Goal: Contribute content: Contribute content

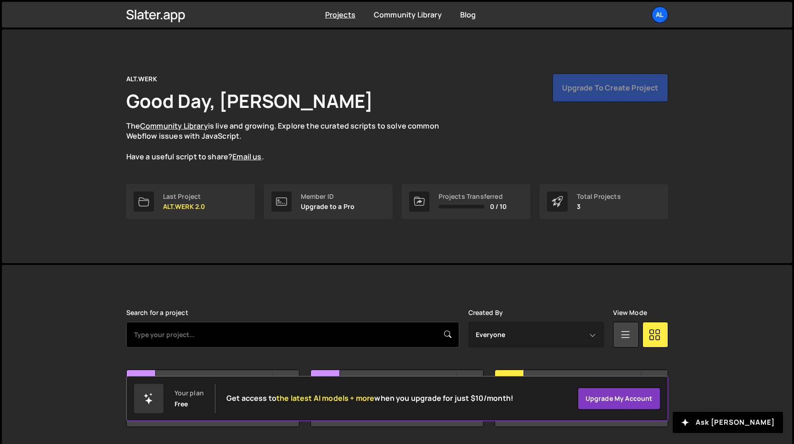
scroll to position [29, 0]
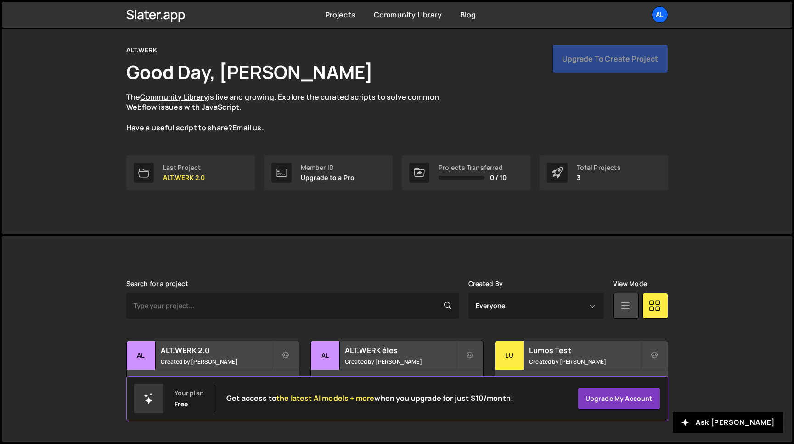
click at [220, 385] on div "Your plan Free Get access to the latest AI models + more when you upgrade for j…" at bounding box center [324, 398] width 380 height 29
click at [231, 358] on small "Created by Máté Tóth" at bounding box center [216, 362] width 111 height 8
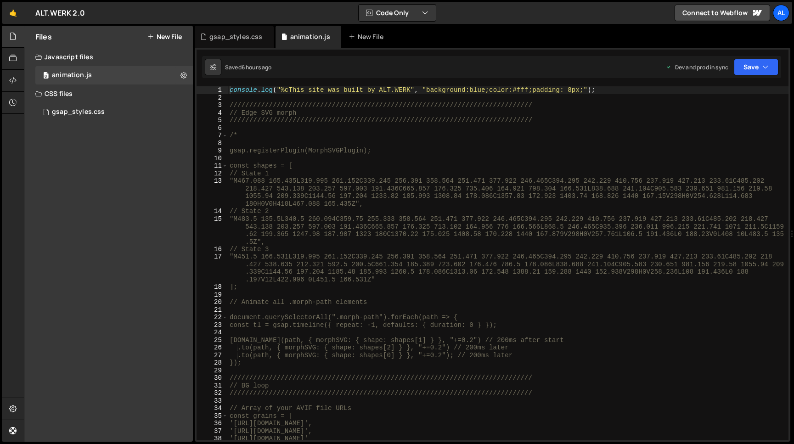
type textarea "/*"
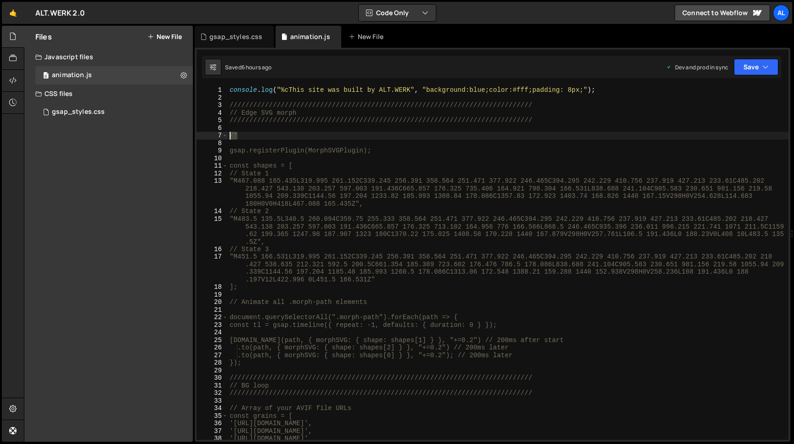
drag, startPoint x: 247, startPoint y: 135, endPoint x: 220, endPoint y: 134, distance: 26.6
click at [228, 134] on div "console . log ( "%cThis site was built by ALT.WERK" , "background:blue;color:#f…" at bounding box center [508, 263] width 561 height 354
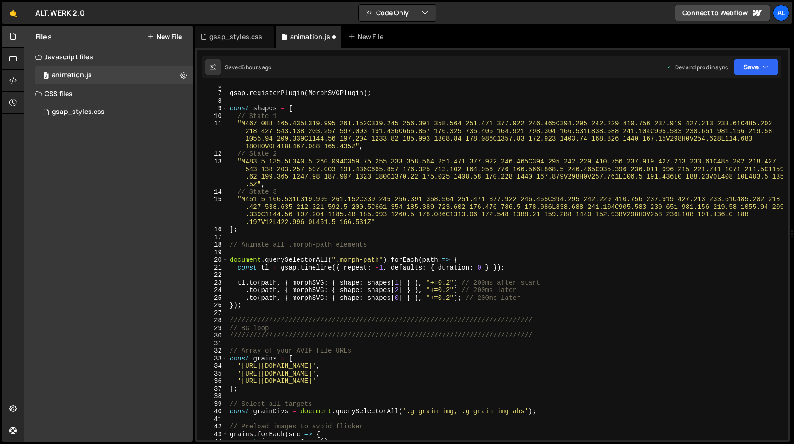
scroll to position [41, 0]
click at [248, 306] on div "gsap . registerPlugin ( MorphSVGPlugin ) ; const shapes = [ // State 1 "M467.08…" at bounding box center [508, 267] width 561 height 369
type textarea "});"
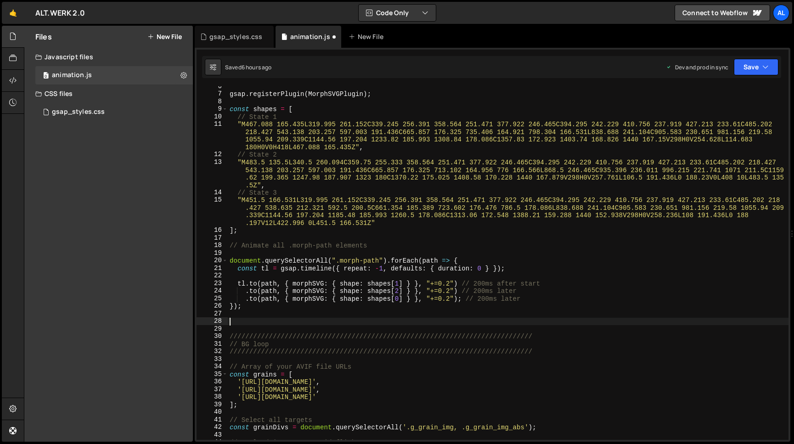
paste textarea "/*"
type textarea "/*"
click at [754, 68] on button "Save" at bounding box center [756, 67] width 45 height 17
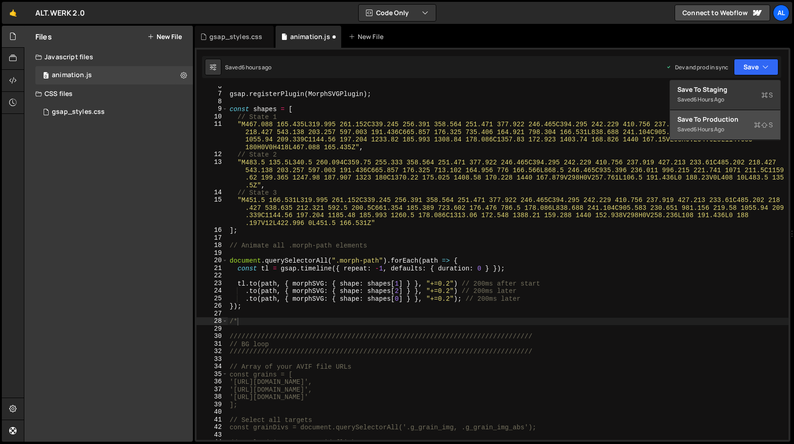
click at [708, 122] on div "Save to Production S" at bounding box center [724, 119] width 95 height 9
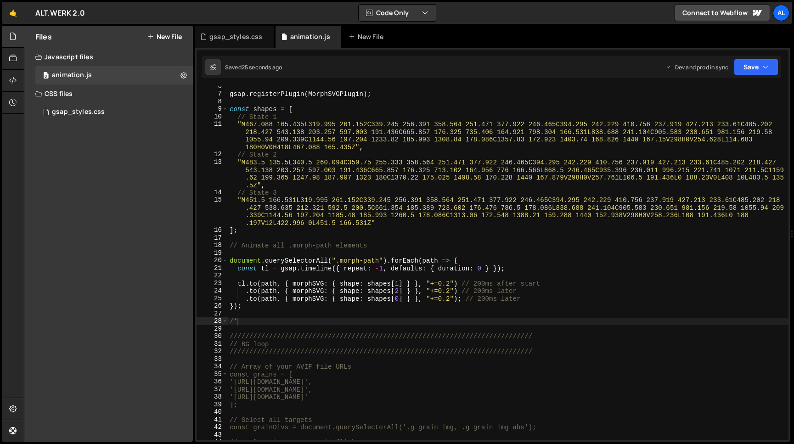
click at [267, 313] on div "gsap . registerPlugin ( MorphSVGPlugin ) ; const shapes = [ // State 1 "M467.08…" at bounding box center [508, 267] width 561 height 369
click at [262, 324] on div "gsap . registerPlugin ( MorphSVGPlugin ) ; const shapes = [ // State 1 "M467.08…" at bounding box center [508, 267] width 561 height 369
type textarea "/"
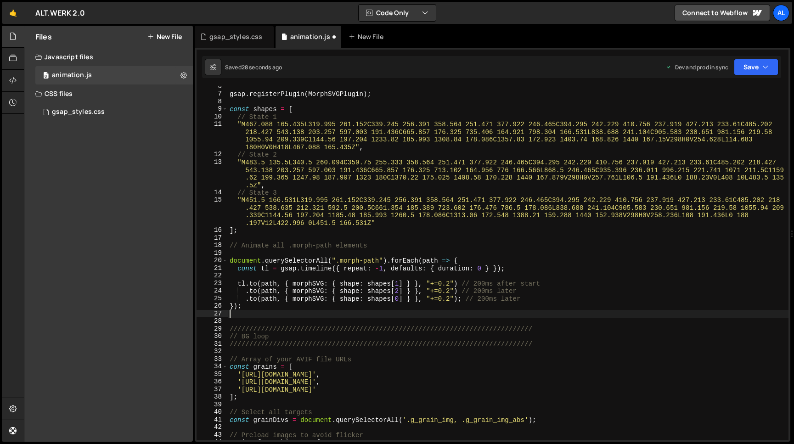
type textarea "});"
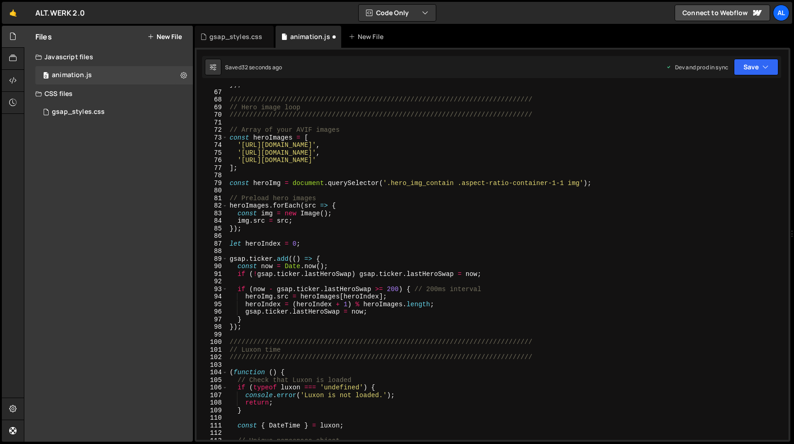
scroll to position [594, 0]
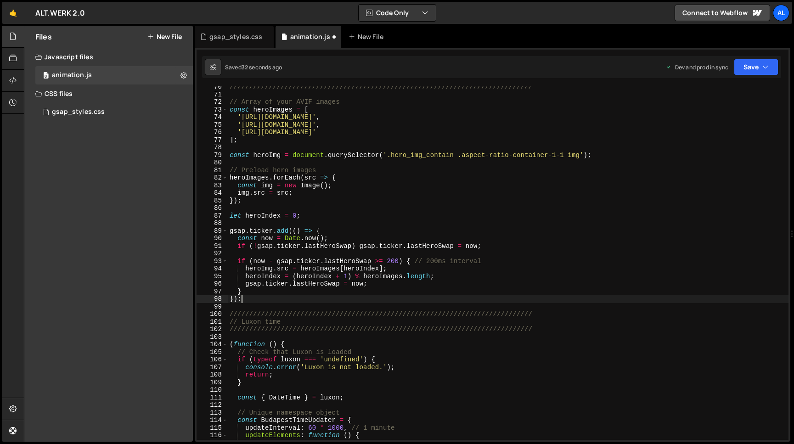
click at [258, 297] on div "///////////////////////////////////////////////////////////////////////////// /…" at bounding box center [508, 267] width 561 height 369
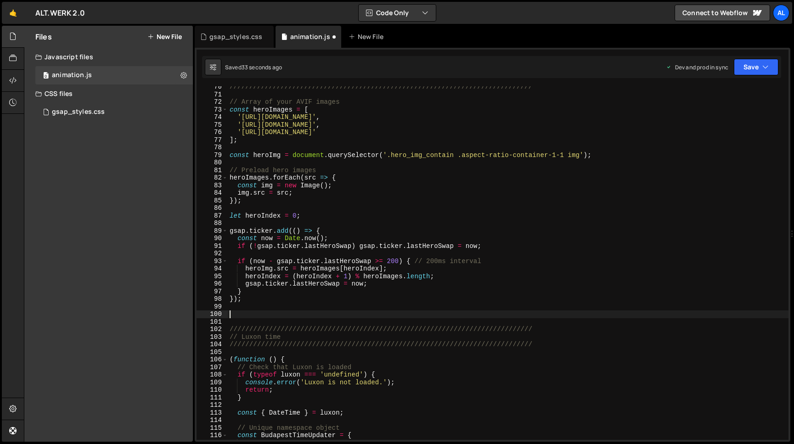
paste textarea "/*"
type textarea "/"
paste textarea "/*"
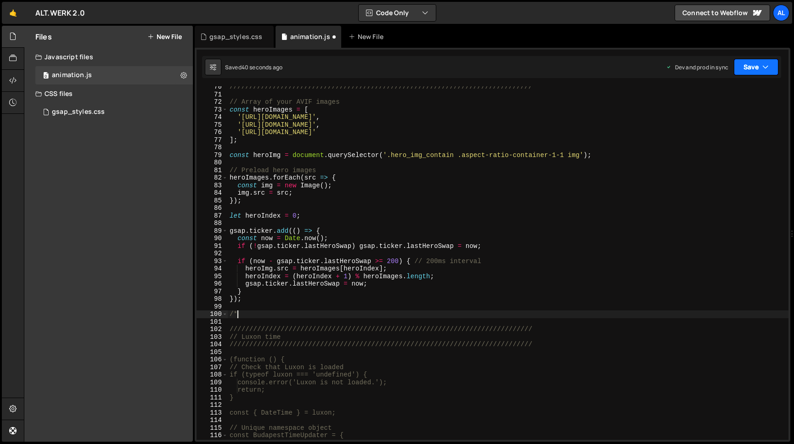
click at [751, 68] on button "Save" at bounding box center [756, 67] width 45 height 17
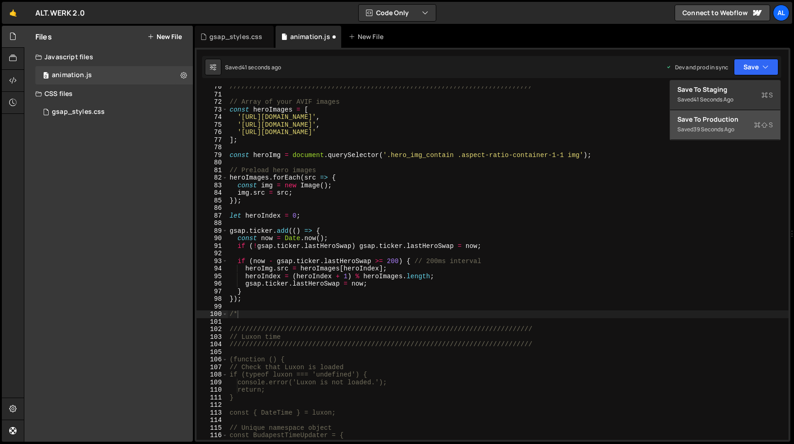
click at [722, 121] on div "Save to Production S" at bounding box center [724, 119] width 95 height 9
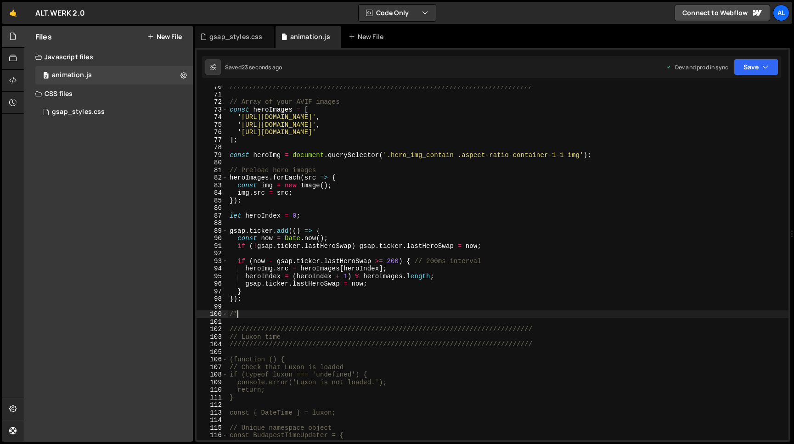
click at [339, 314] on div "///////////////////////////////////////////////////////////////////////////// /…" at bounding box center [508, 267] width 561 height 369
type textarea "/"
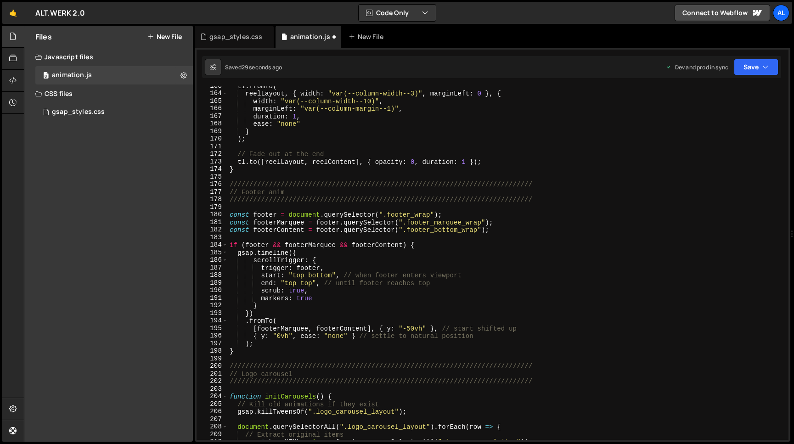
scroll to position [1303, 0]
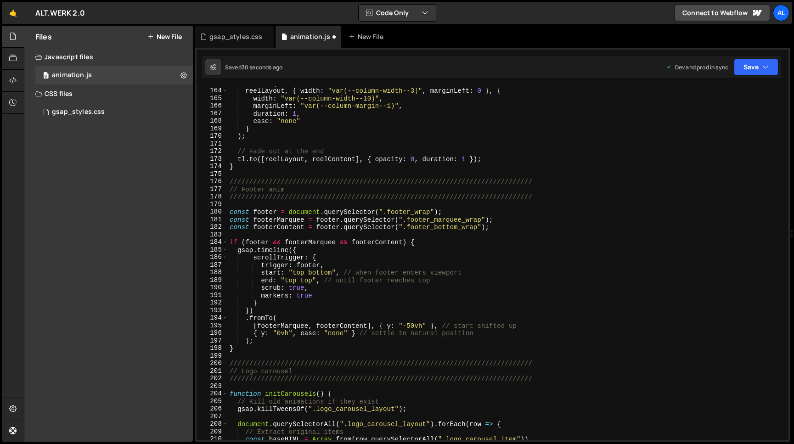
click at [249, 168] on div "tl . fromTo ( reelLayout , { width : "var(--column-width--3)" , marginLeft : 0 …" at bounding box center [508, 263] width 561 height 369
type textarea "}"
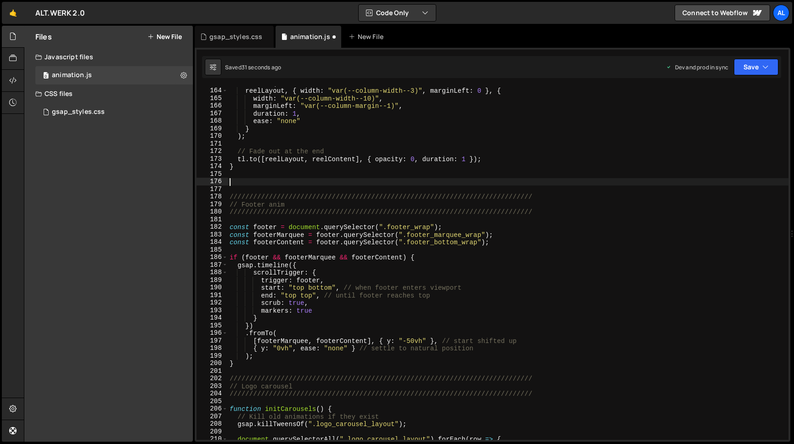
paste textarea "/*"
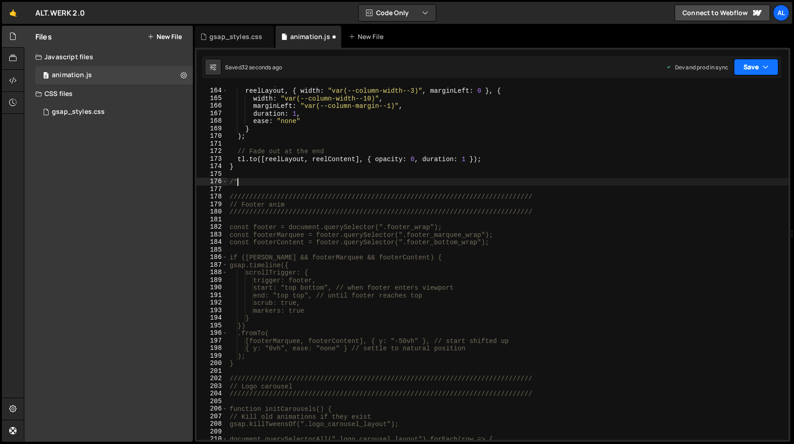
click at [747, 62] on button "Save" at bounding box center [756, 67] width 45 height 17
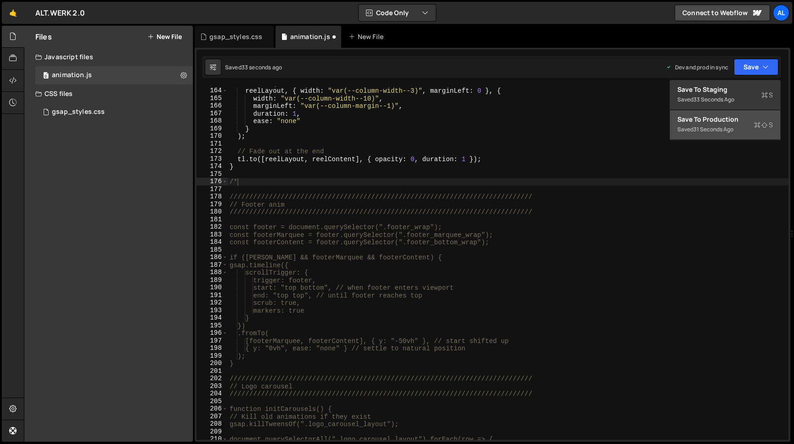
click at [708, 116] on div "Save to Production S" at bounding box center [724, 119] width 95 height 9
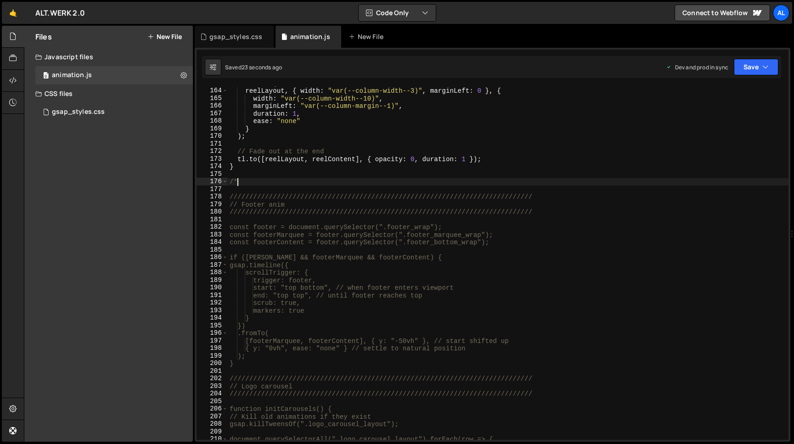
click at [249, 183] on div "tl . fromTo ( reelLayout , { width : "var(--column-width--3)" , marginLeft : 0 …" at bounding box center [508, 263] width 561 height 369
type textarea "/"
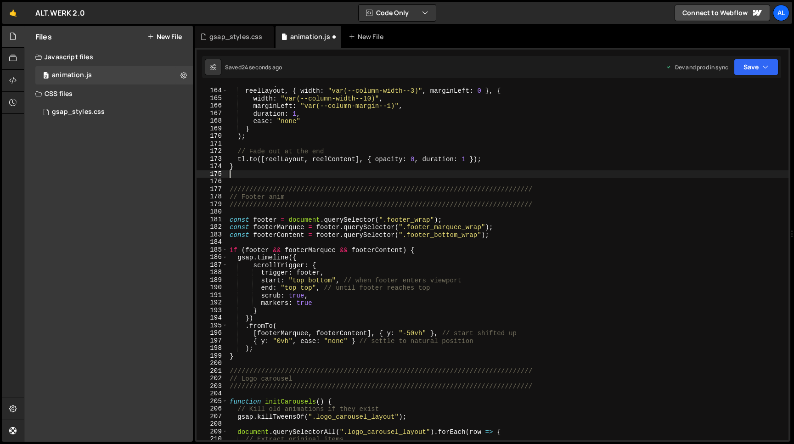
type textarea "}"
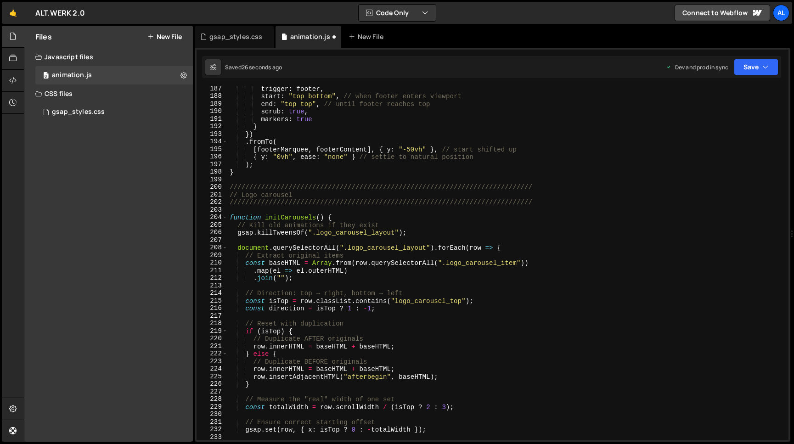
scroll to position [1479, 0]
click at [241, 175] on div "trigger : footer , start : "top bottom" , // when footer enters viewport end : …" at bounding box center [508, 269] width 561 height 369
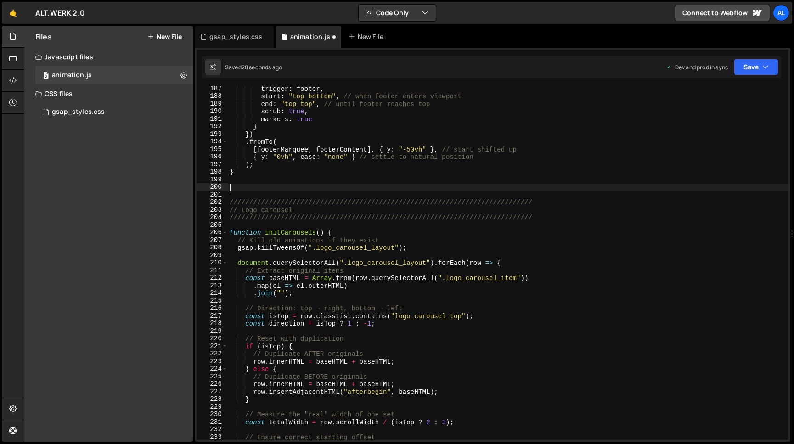
paste textarea "/*"
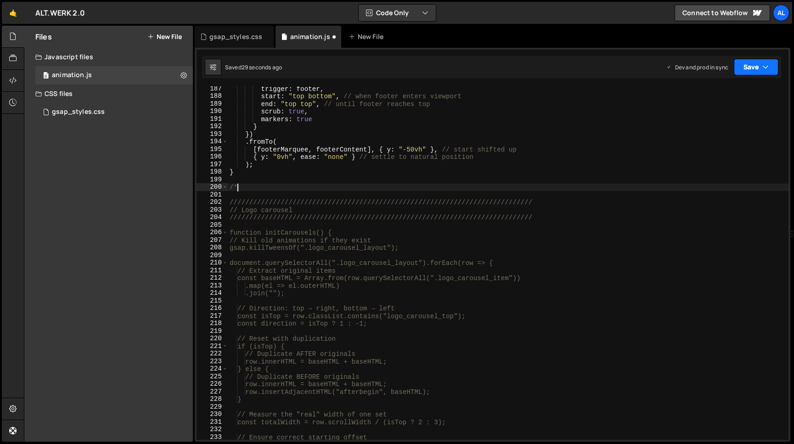
click at [757, 74] on button "Save" at bounding box center [756, 67] width 45 height 17
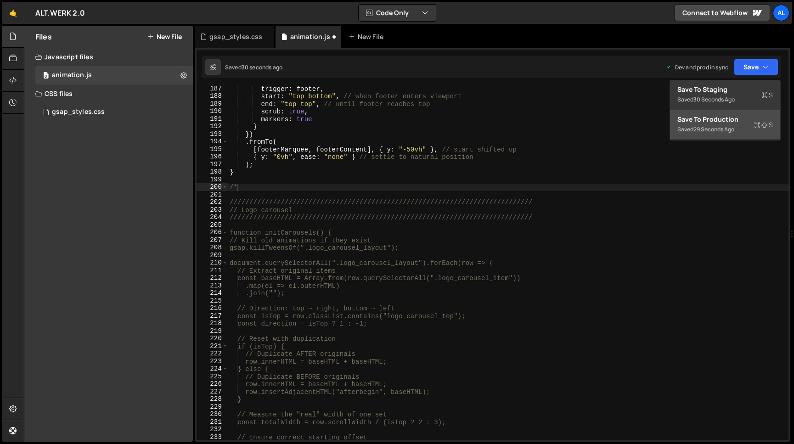
click at [717, 123] on div "Save to Production S" at bounding box center [724, 119] width 95 height 9
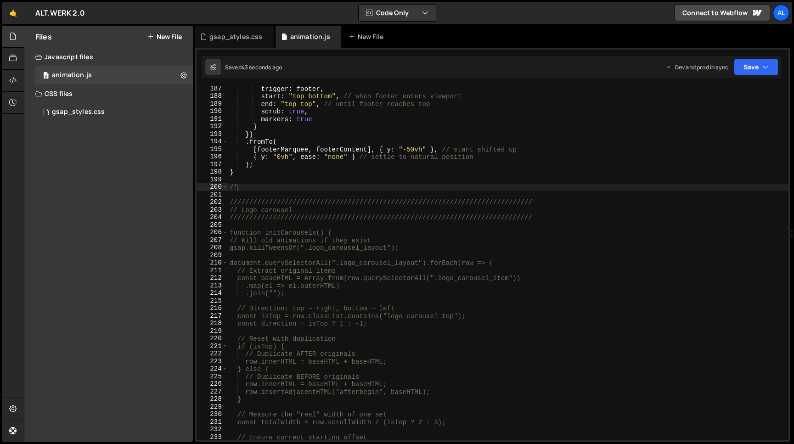
click at [287, 189] on div "trigger : footer , start : "top bottom" , // when footer enters viewport end : …" at bounding box center [508, 269] width 561 height 369
type textarea "/"
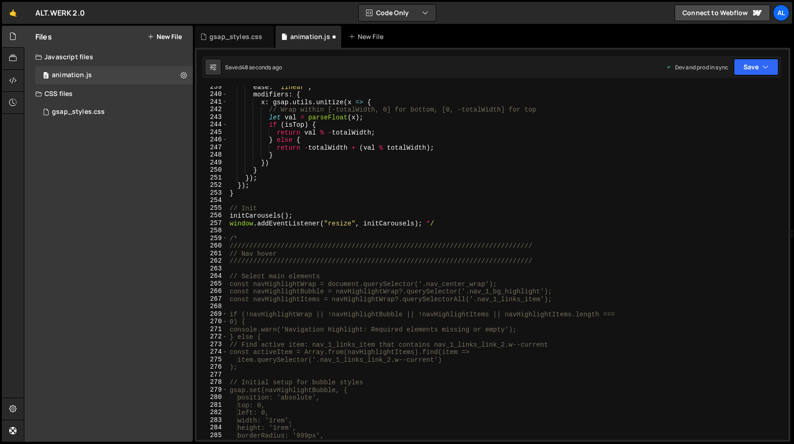
scroll to position [1875, 0]
click at [747, 67] on button "Save" at bounding box center [756, 67] width 45 height 17
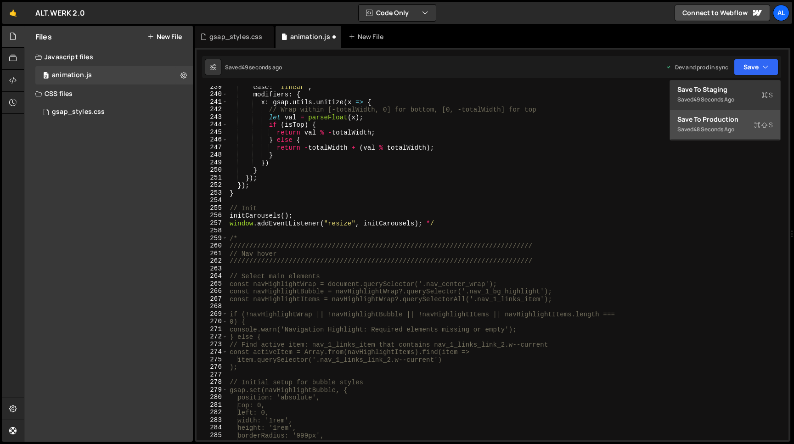
click at [720, 117] on div "Save to Production S" at bounding box center [724, 119] width 95 height 9
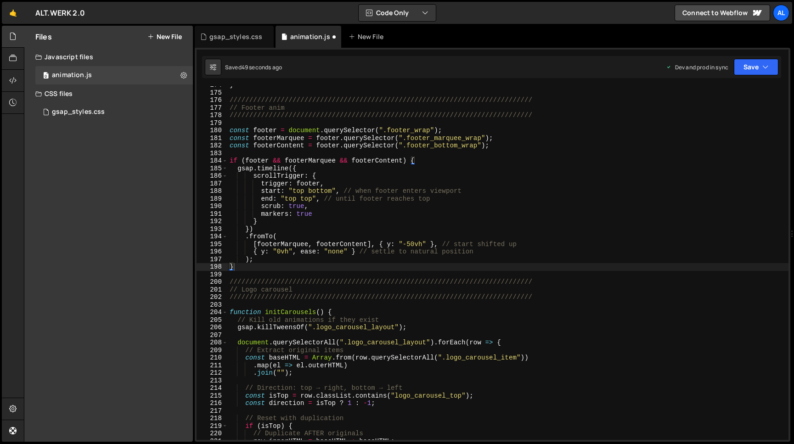
scroll to position [1384, 0]
click at [755, 64] on button "Save" at bounding box center [756, 67] width 45 height 17
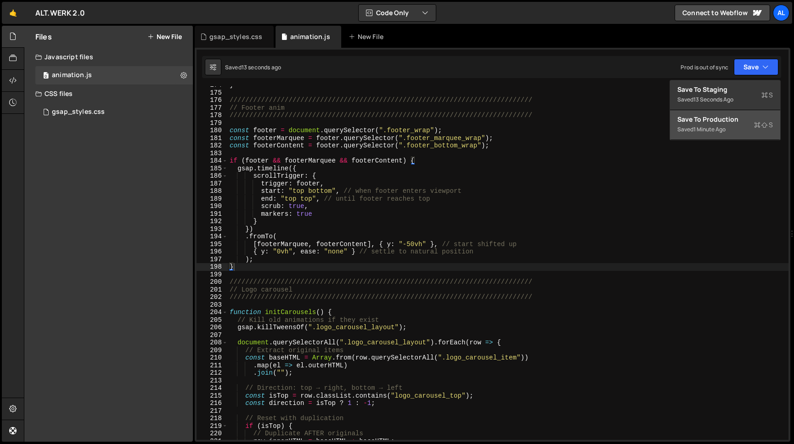
click at [700, 124] on div "Saved 1 minute ago" at bounding box center [724, 129] width 95 height 11
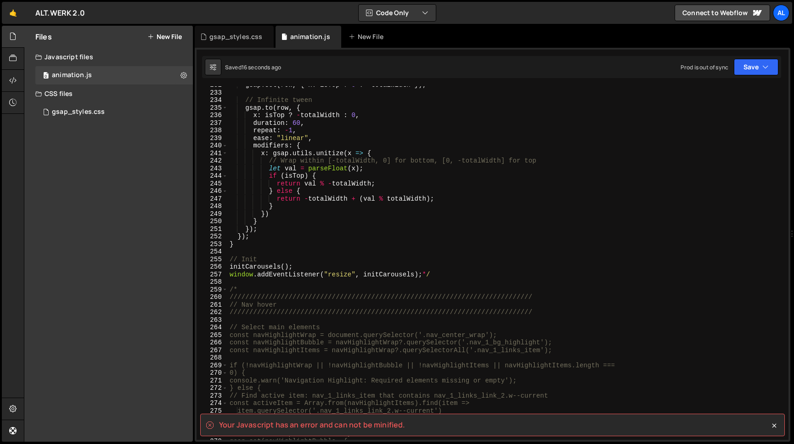
scroll to position [1915, 0]
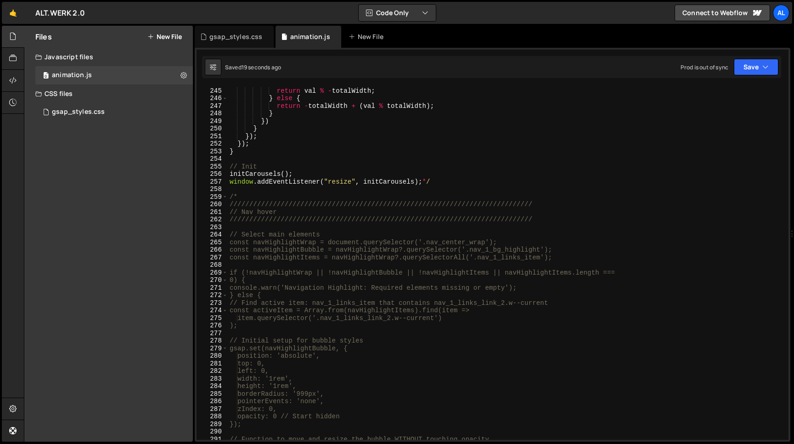
click at [249, 195] on div "if ( isTop ) { return val % - totalWidth ; } else { return - totalWidth + ( val…" at bounding box center [508, 263] width 561 height 369
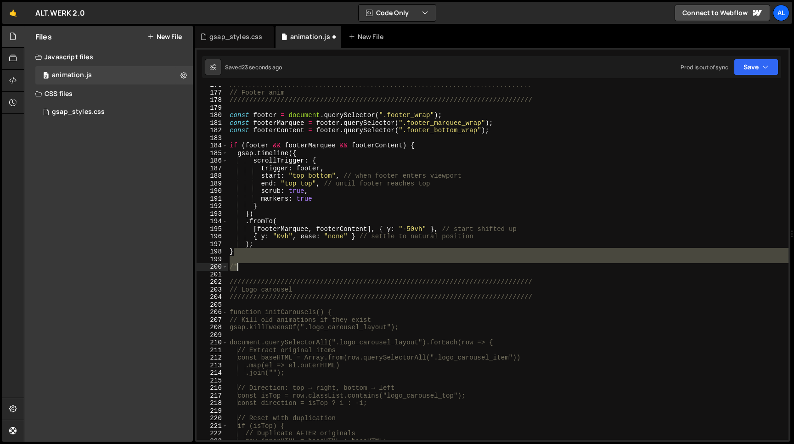
scroll to position [1399, 0]
click at [306, 268] on div "///////////////////////////////////////////////////////////////////////////// /…" at bounding box center [508, 263] width 561 height 354
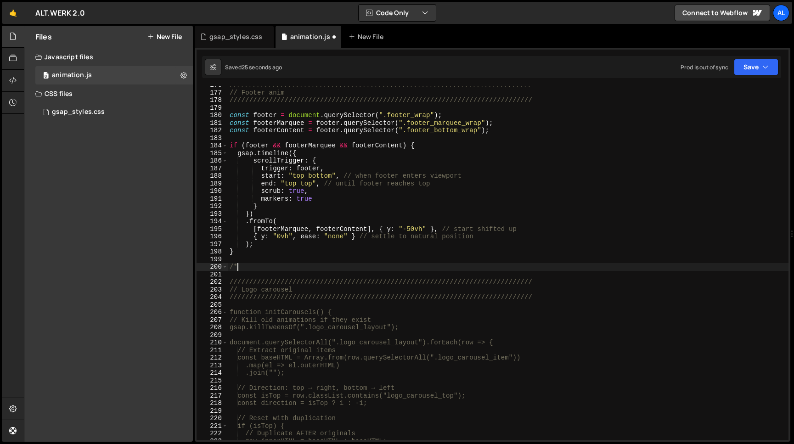
type textarea "/"
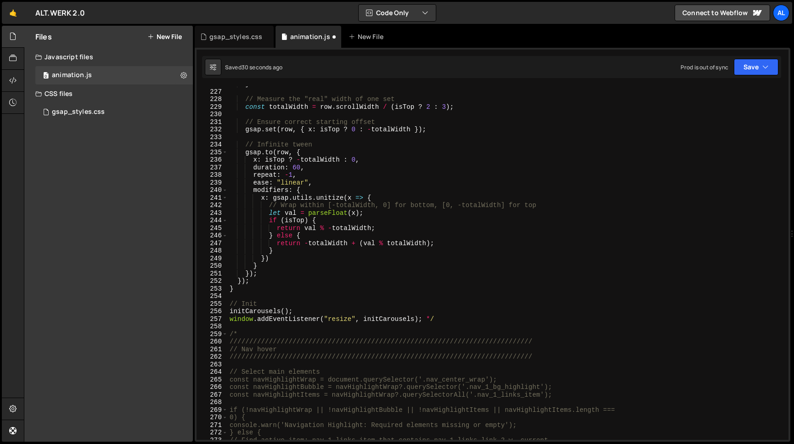
scroll to position [1779, 0]
click at [743, 67] on button "Save" at bounding box center [756, 67] width 45 height 17
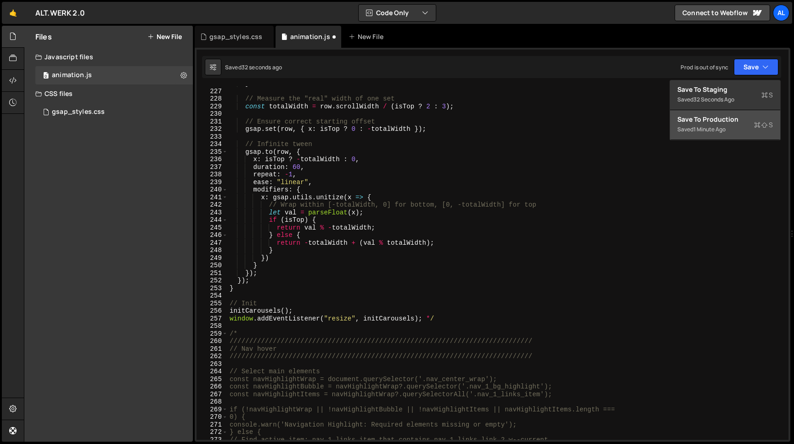
click at [725, 121] on div "Save to Production S" at bounding box center [724, 119] width 95 height 9
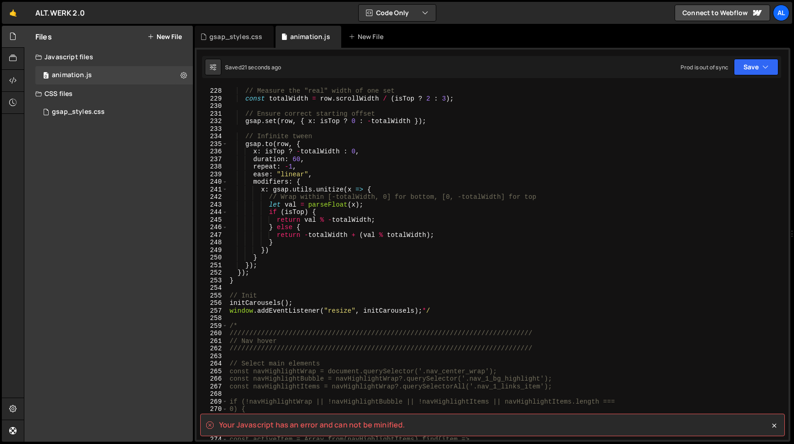
scroll to position [1914, 0]
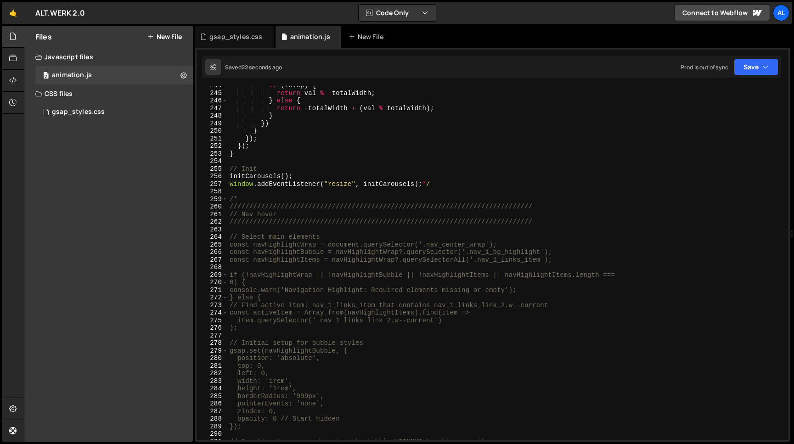
click at [444, 186] on div "if ( isTop ) { return val % - totalWidth ; } else { return - totalWidth + ( val…" at bounding box center [508, 266] width 561 height 369
type textarea "window.addEventListener("resize", initCarousels);"
click at [754, 68] on button "Save" at bounding box center [756, 67] width 45 height 17
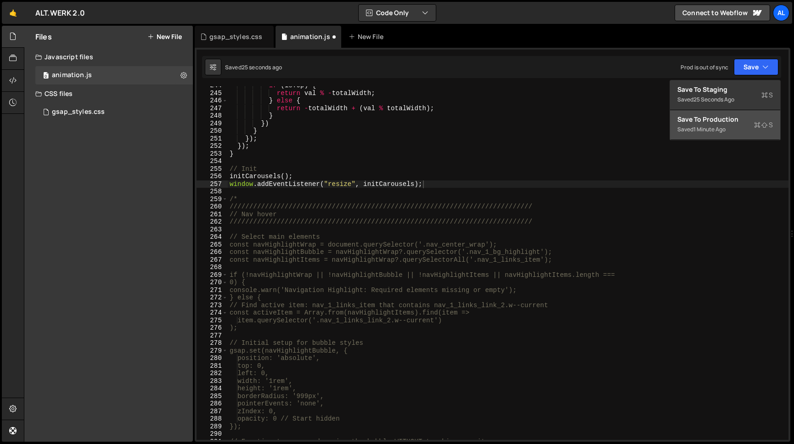
click at [716, 129] on div "1 minute ago" at bounding box center [709, 129] width 32 height 8
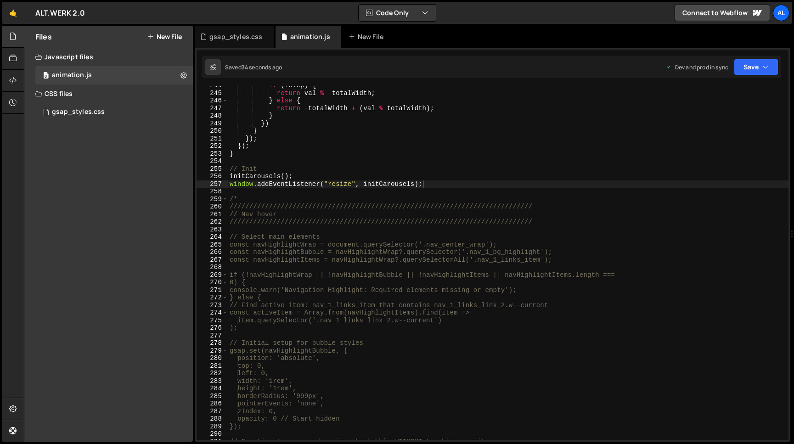
click at [331, 164] on div "if ( isTop ) { return val % - totalWidth ; } else { return - totalWidth + ( val…" at bounding box center [508, 266] width 561 height 369
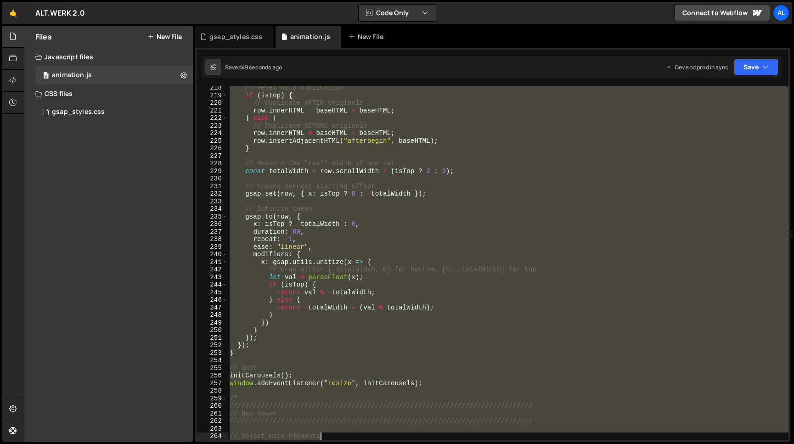
scroll to position [1722, 0]
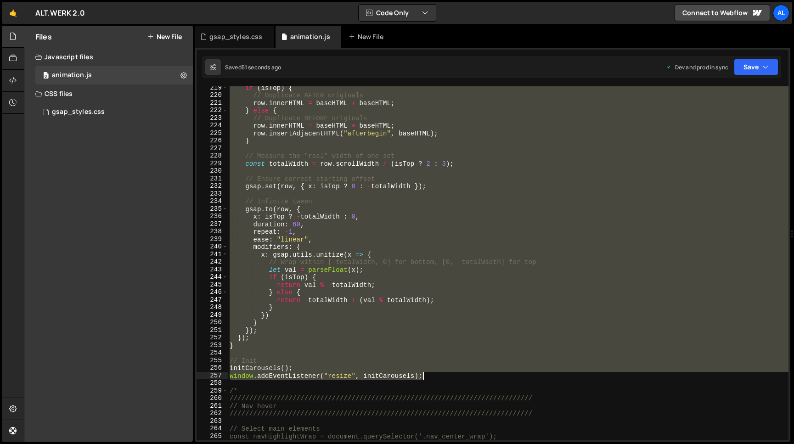
drag, startPoint x: 230, startPoint y: 140, endPoint x: 426, endPoint y: 375, distance: 305.4
click at [426, 375] on div "if ( isTop ) { // Duplicate AFTER originals row . innerHTML = baseHTML + baseHT…" at bounding box center [508, 268] width 561 height 369
type textarea "initCarousels(); window.addEventListener("resize", initCarousels);"
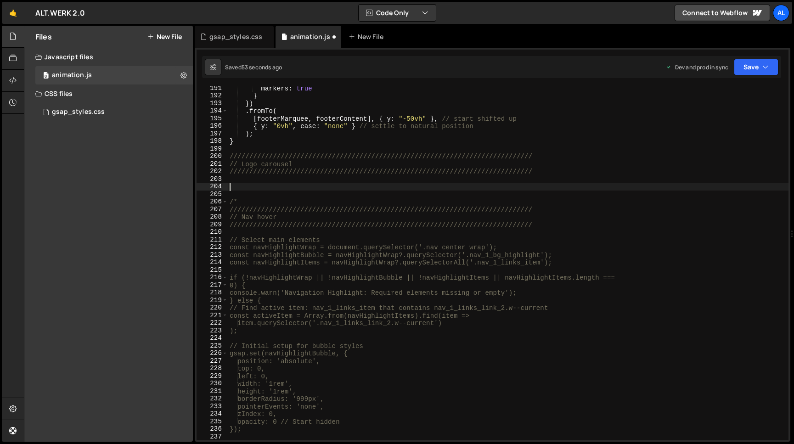
scroll to position [1486, 0]
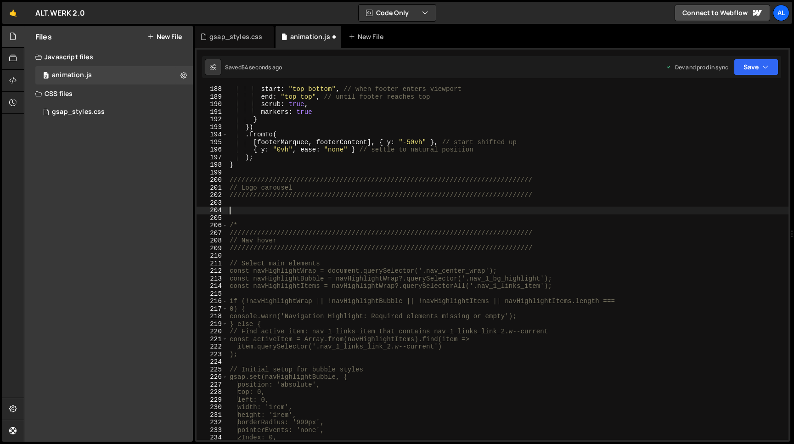
click at [749, 58] on div "Saved 54 seconds ago Dev and prod in sync Upgrade to Edit Save Save to Staging …" at bounding box center [491, 67] width 579 height 22
click at [749, 68] on button "Save" at bounding box center [756, 67] width 45 height 17
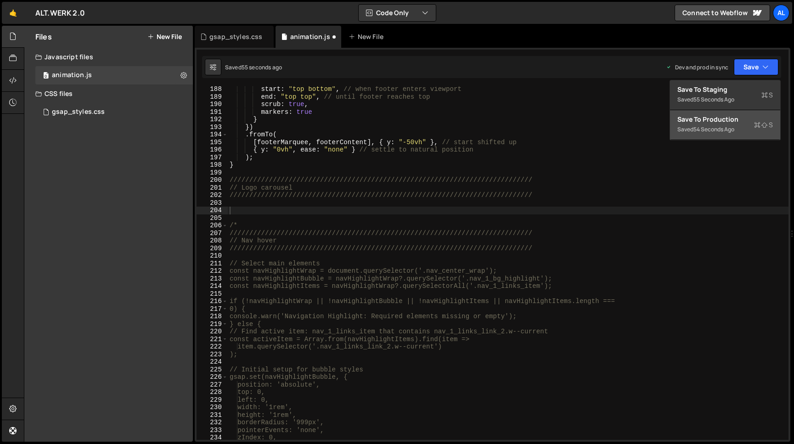
click at [731, 114] on button "Save to Production S Saved 54 seconds ago" at bounding box center [725, 125] width 110 height 30
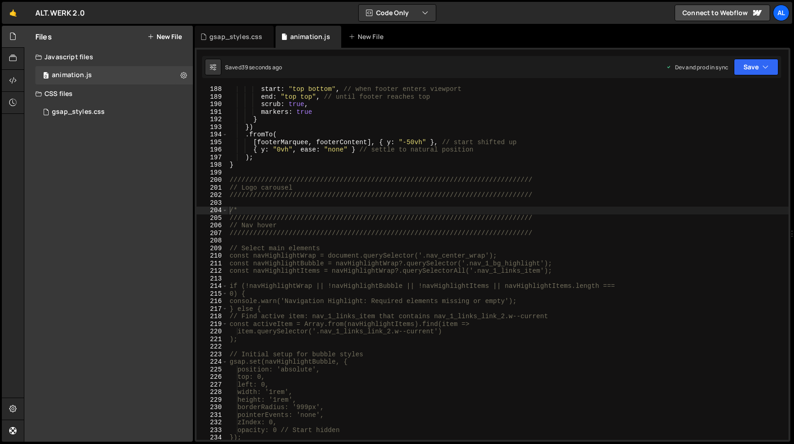
click at [559, 191] on div "start : "top bottom" , // when footer enters viewport end : "top top" , // unti…" at bounding box center [508, 269] width 561 height 369
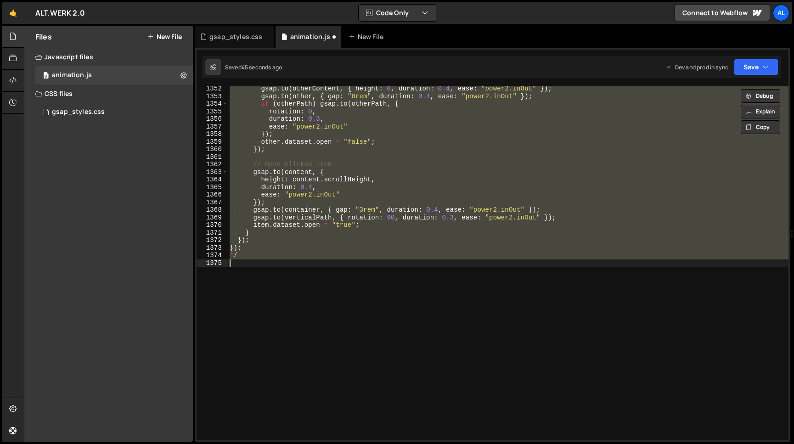
type textarea "initCarousels(); window.addEventListener("resize", initCarousels);"
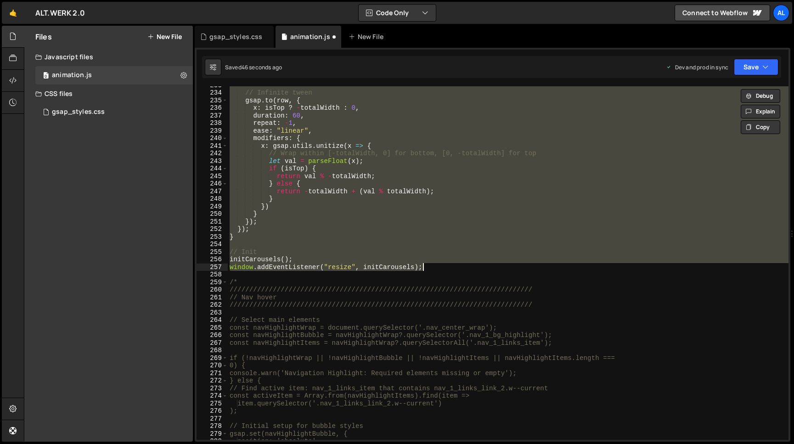
click at [314, 247] on div "// Infinite tween gsap . to ( row , { x : isTop ? - totalWidth : 0 , duration :…" at bounding box center [508, 263] width 561 height 354
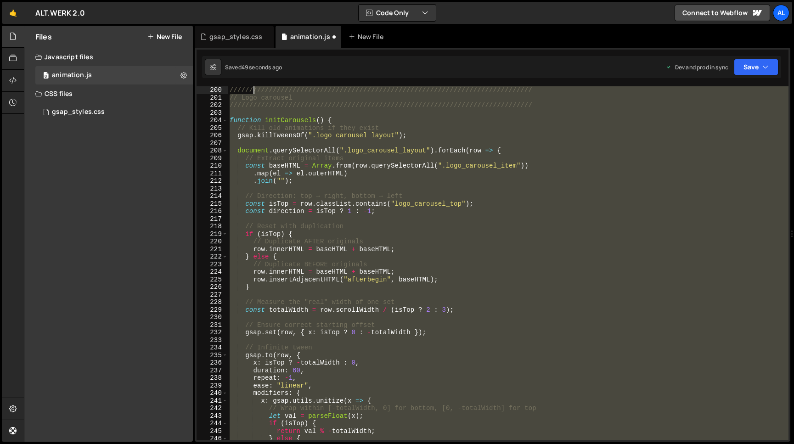
scroll to position [1568, 0]
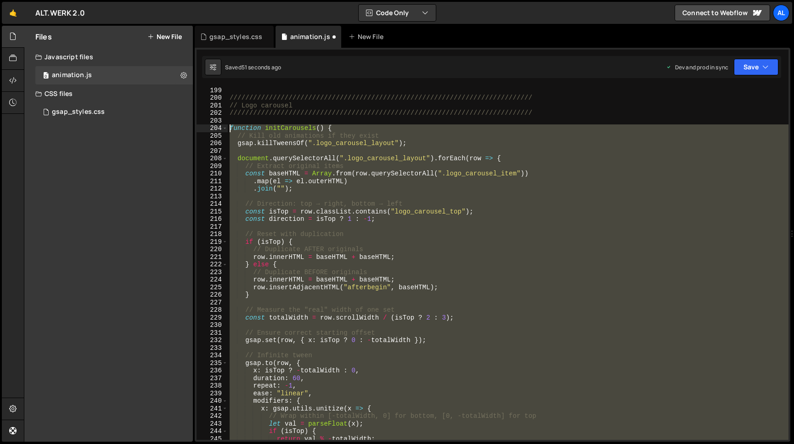
drag, startPoint x: 436, startPoint y: 268, endPoint x: 222, endPoint y: 130, distance: 253.8
click at [228, 130] on div "///////////////////////////////////////////////////////////////////////////// /…" at bounding box center [508, 263] width 561 height 354
type textarea "function initCarousels() { // Kill old animations if they exist"
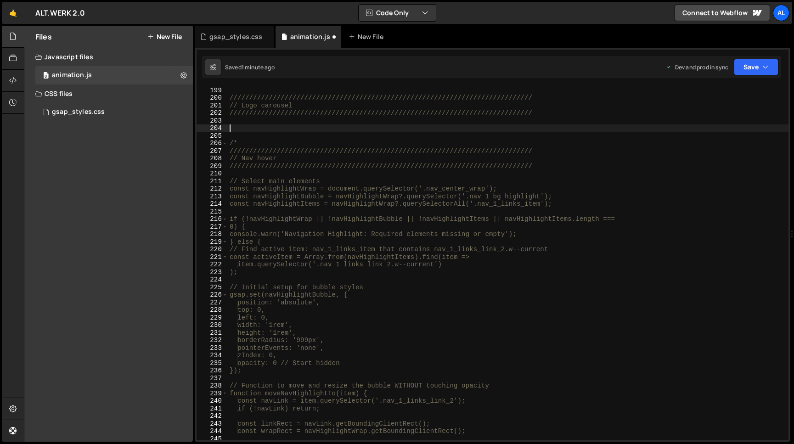
scroll to position [1646, 0]
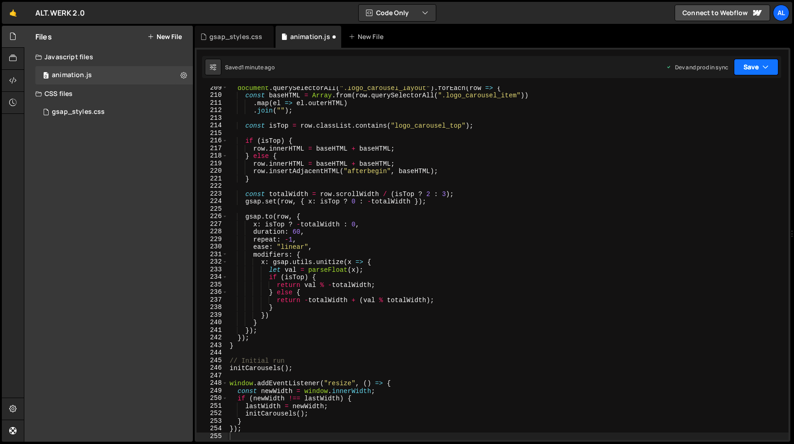
click at [748, 72] on button "Save" at bounding box center [756, 67] width 45 height 17
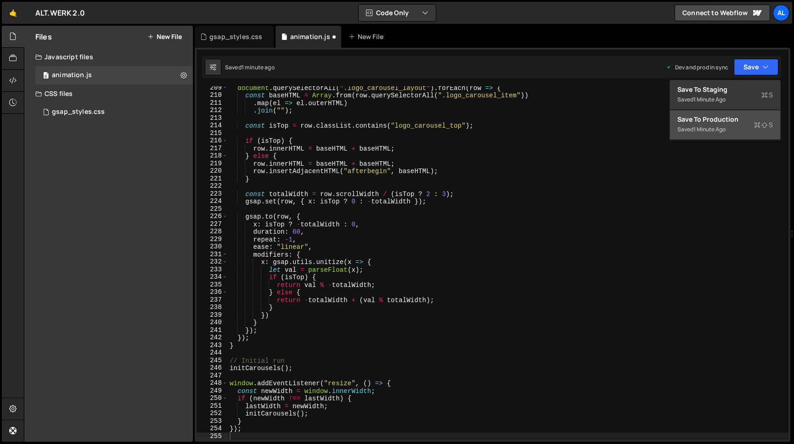
click at [717, 123] on div "Save to Production S" at bounding box center [724, 119] width 95 height 9
